Goal: Find specific page/section: Find specific page/section

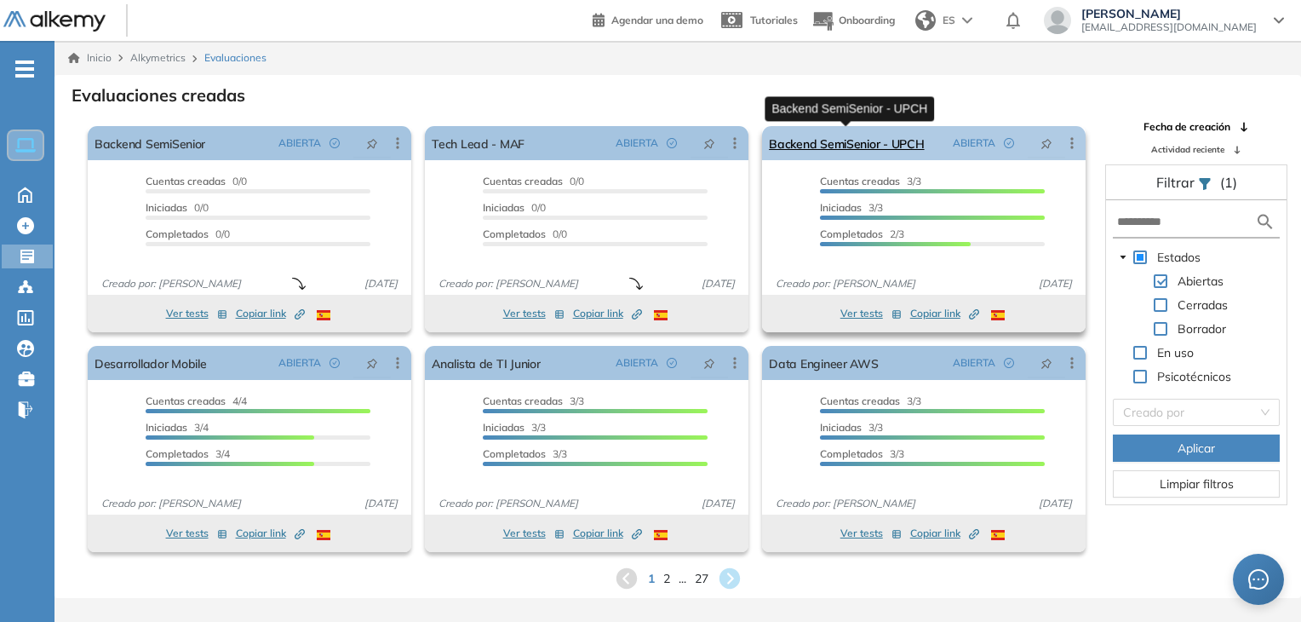
click at [868, 146] on link "Backend SemiSenior - UPCH" at bounding box center [846, 143] width 155 height 34
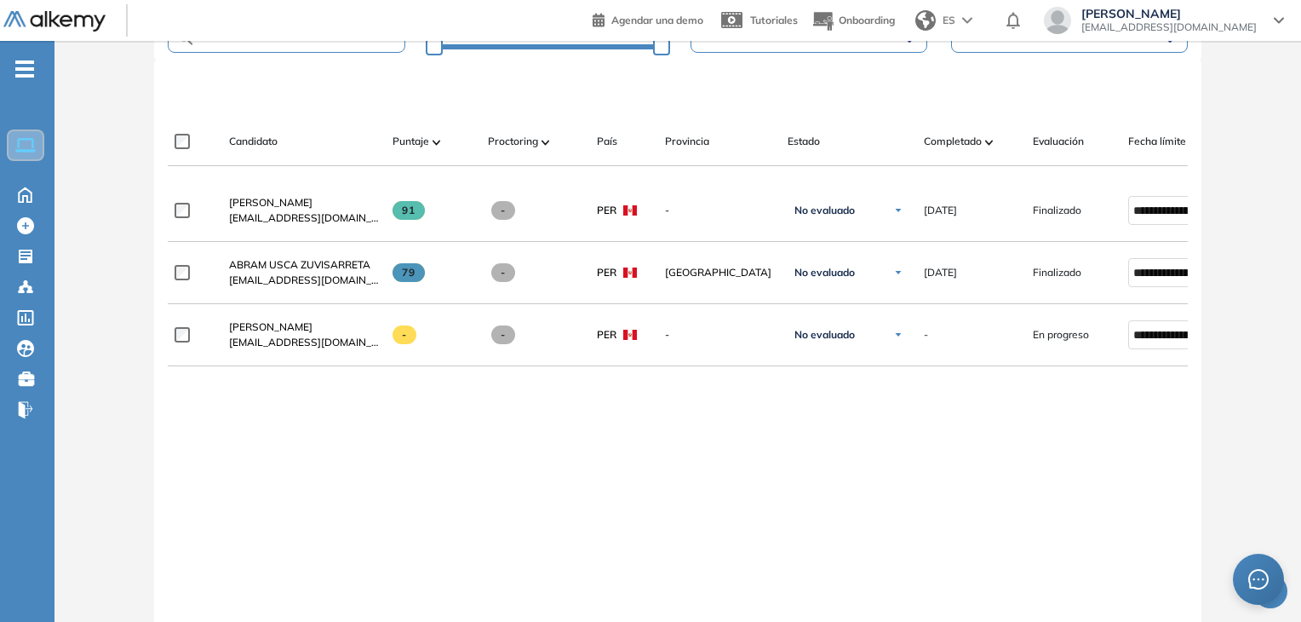
scroll to position [454, 0]
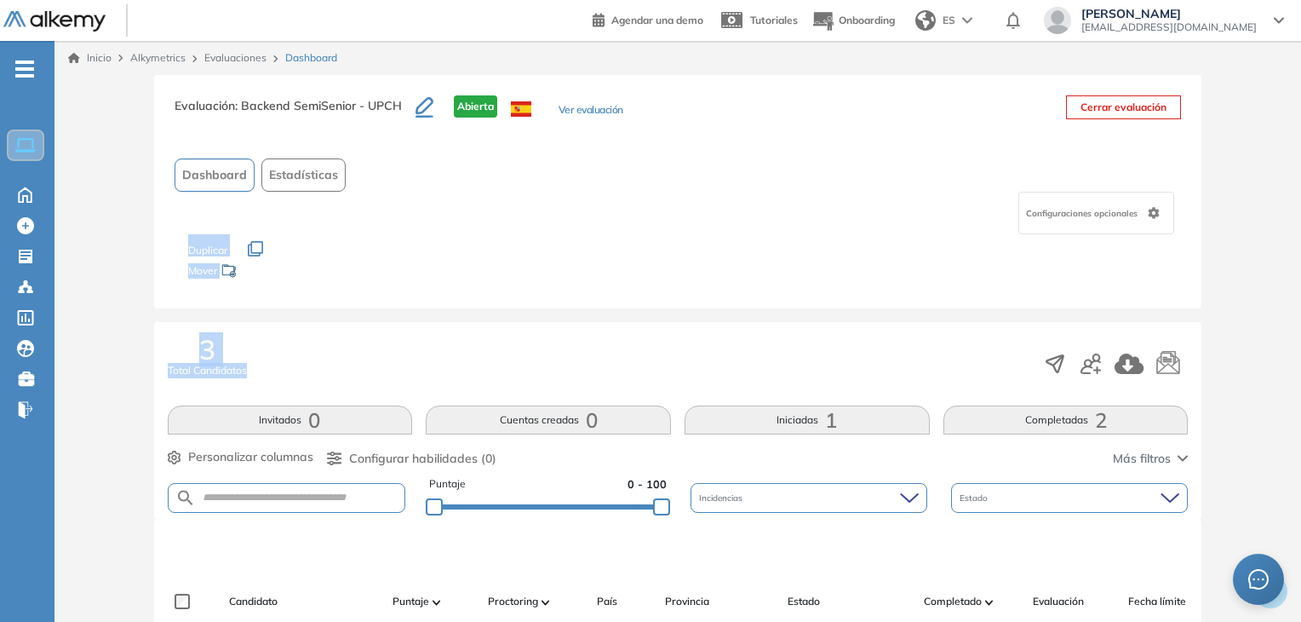
drag, startPoint x: 0, startPoint y: 0, endPoint x: 552, endPoint y: 341, distance: 648.8
click at [552, 341] on div "Evaluación : Backend SemiSenior - UPCH Abierta Ver evaluación Cerrar evaluación…" at bounding box center [677, 617] width 1233 height 1085
click at [917, 160] on div "Dashboard Estadísticas" at bounding box center [678, 174] width 1007 height 33
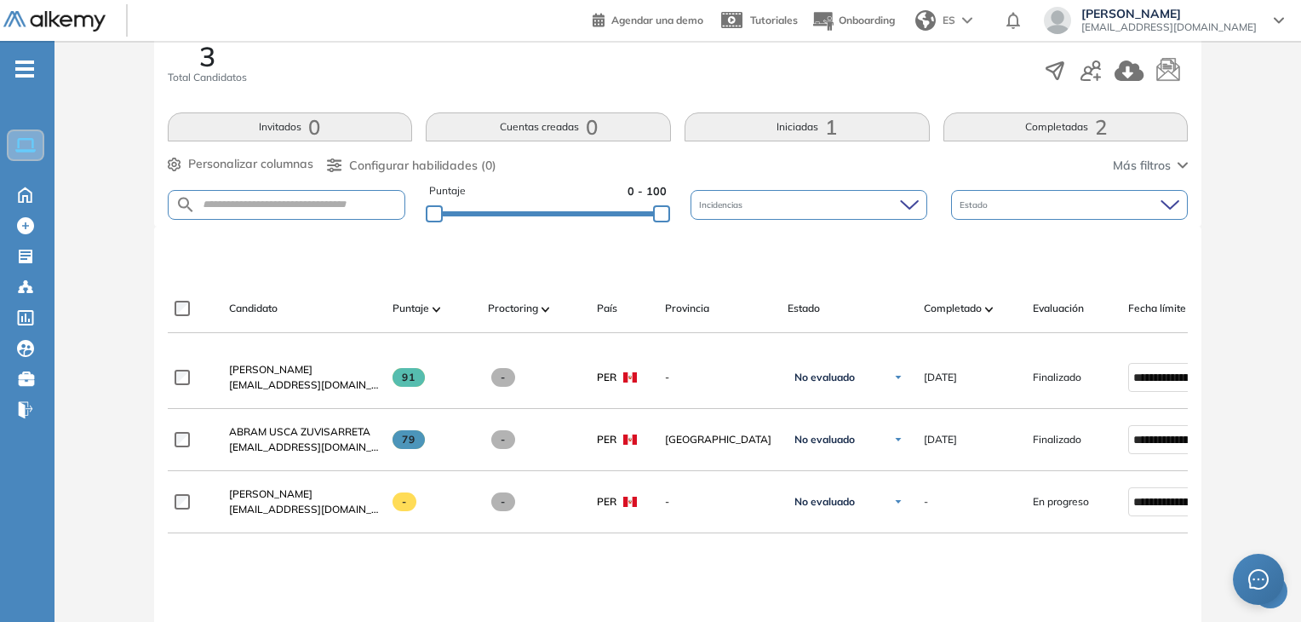
scroll to position [290, 0]
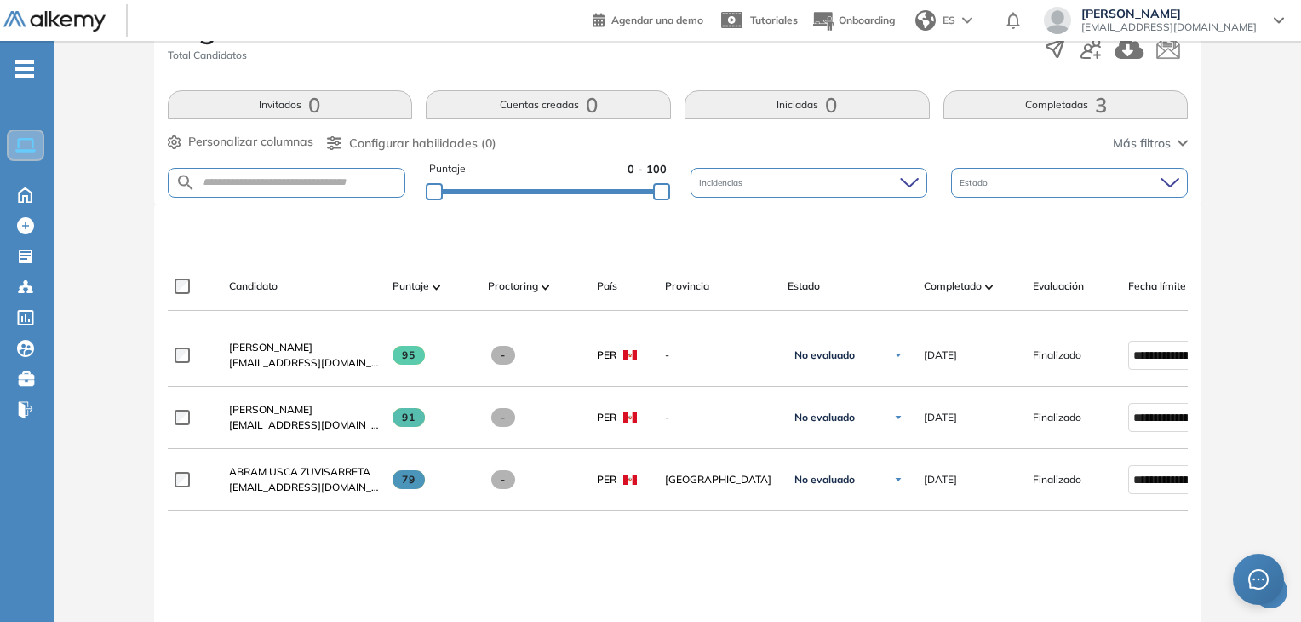
scroll to position [374, 0]
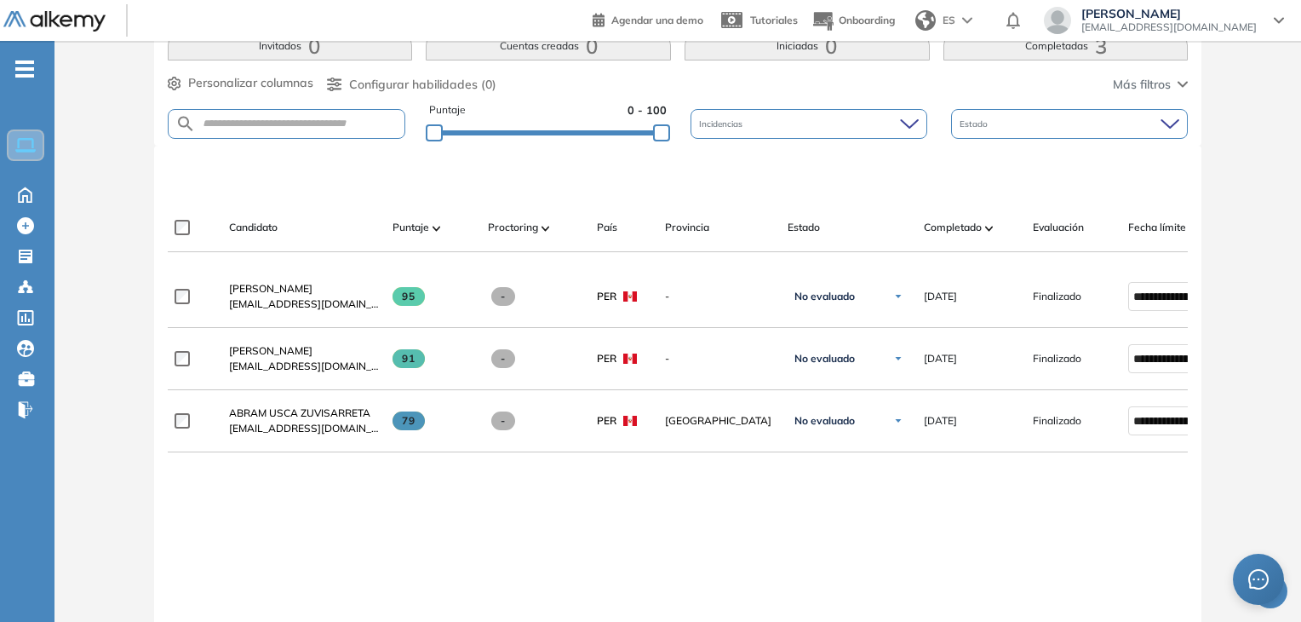
click at [484, 181] on div at bounding box center [681, 174] width 1021 height 51
click at [502, 186] on div at bounding box center [681, 174] width 1021 height 51
